Goal: Navigation & Orientation: Understand site structure

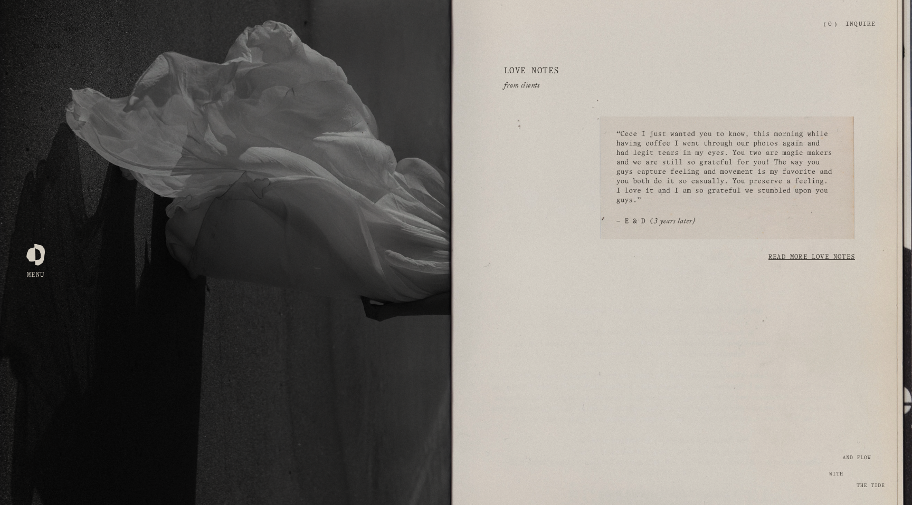
scroll to position [2117, 0]
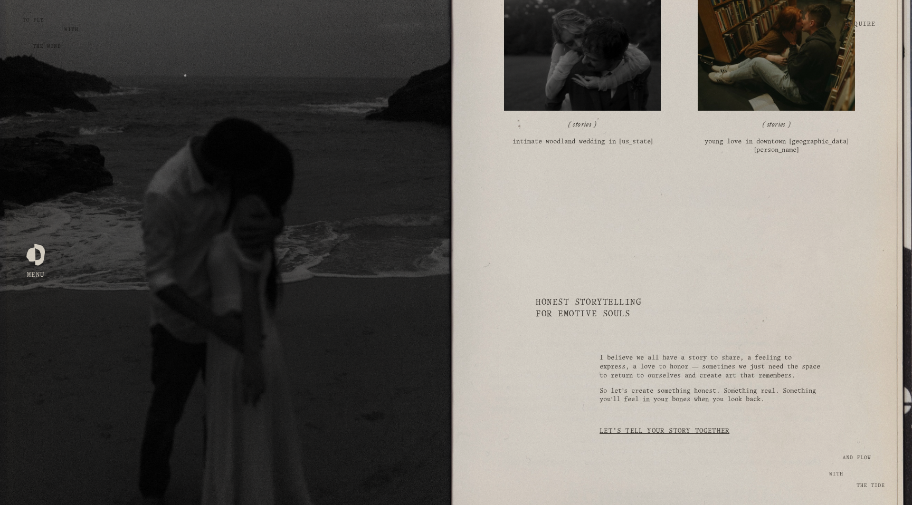
click at [43, 23] on div "Zephyr & Tide" at bounding box center [420, 24] width 768 height 11
click at [38, 252] on div at bounding box center [35, 253] width 18 height 18
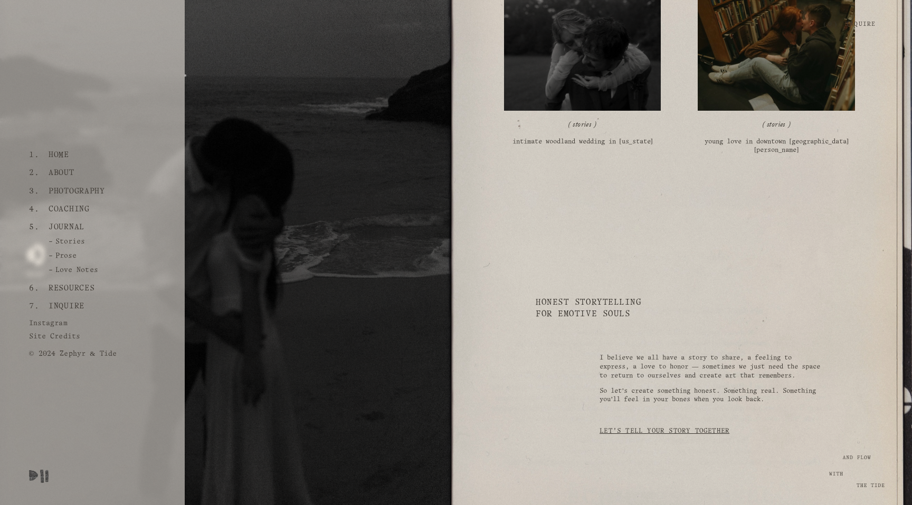
click at [72, 257] on link "Prose" at bounding box center [55, 258] width 52 height 13
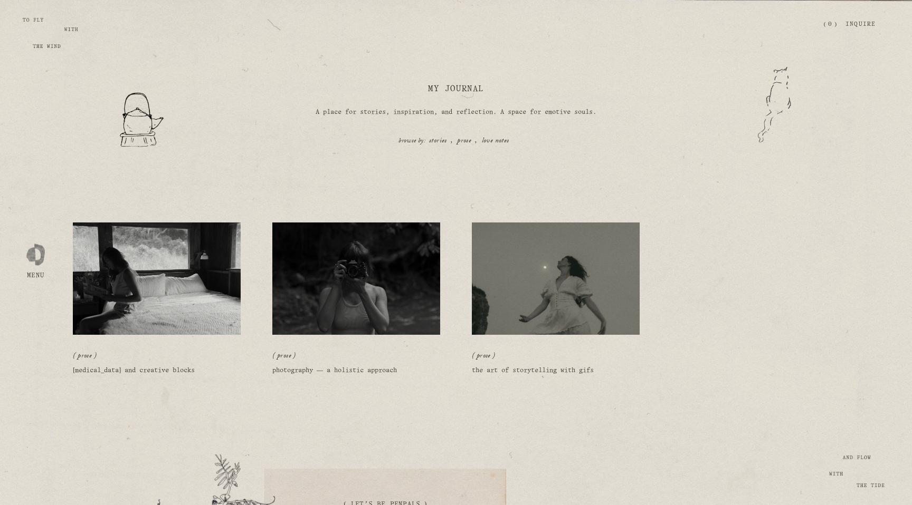
click at [39, 253] on div at bounding box center [35, 253] width 18 height 18
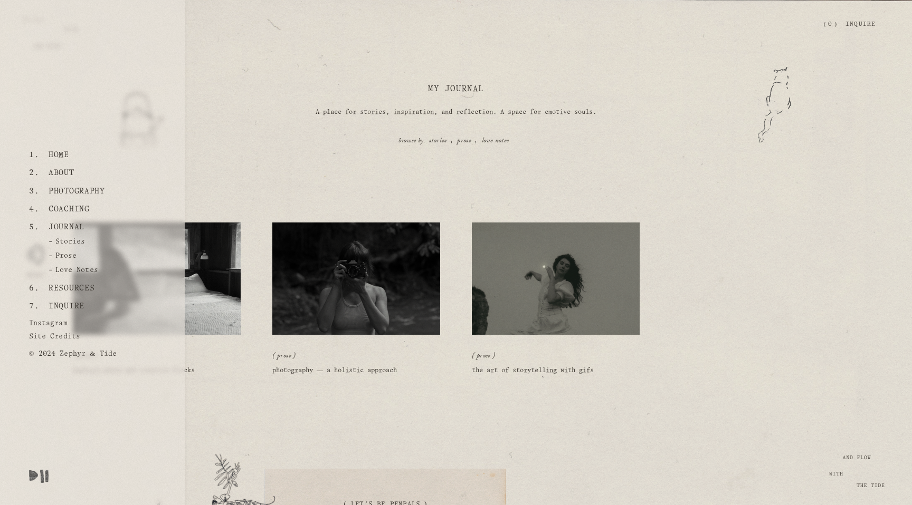
click at [78, 247] on link "Stories" at bounding box center [59, 244] width 60 height 13
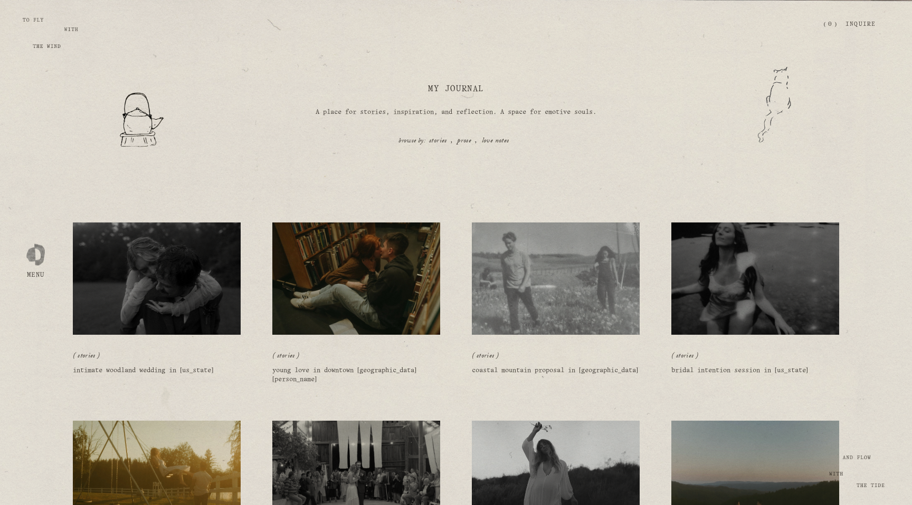
click at [23, 245] on button "Open Menu Close Menu" at bounding box center [35, 253] width 25 height 20
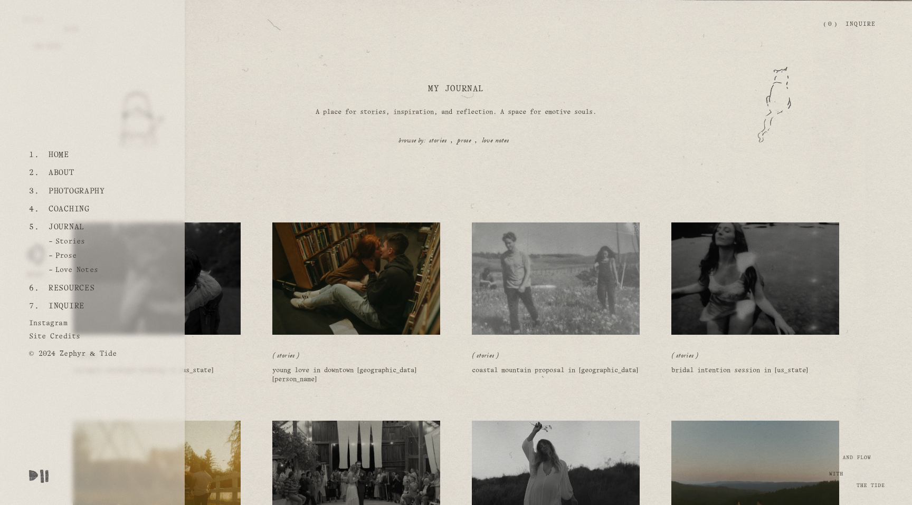
click at [60, 216] on link "Coaching" at bounding box center [68, 209] width 49 height 18
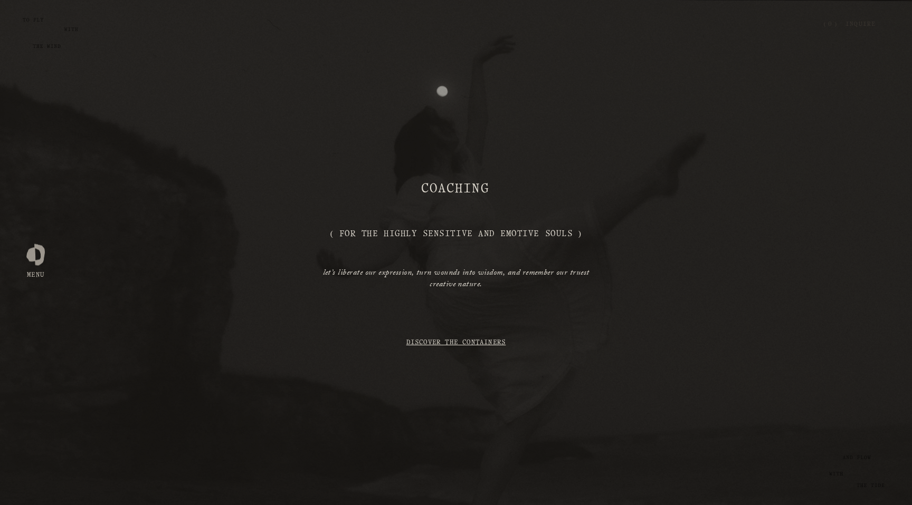
click at [37, 253] on div at bounding box center [35, 253] width 18 height 18
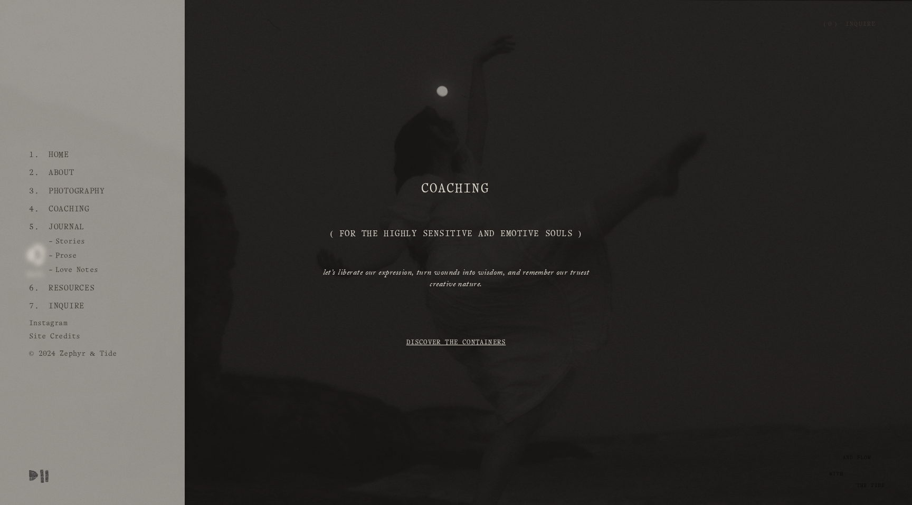
click at [61, 175] on link "About" at bounding box center [61, 173] width 34 height 18
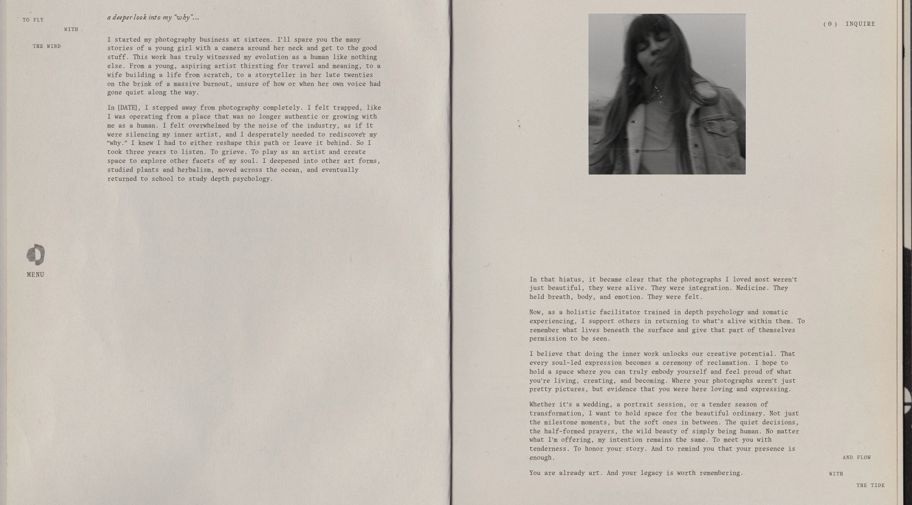
scroll to position [381, 0]
